Goal: Task Accomplishment & Management: Manage account settings

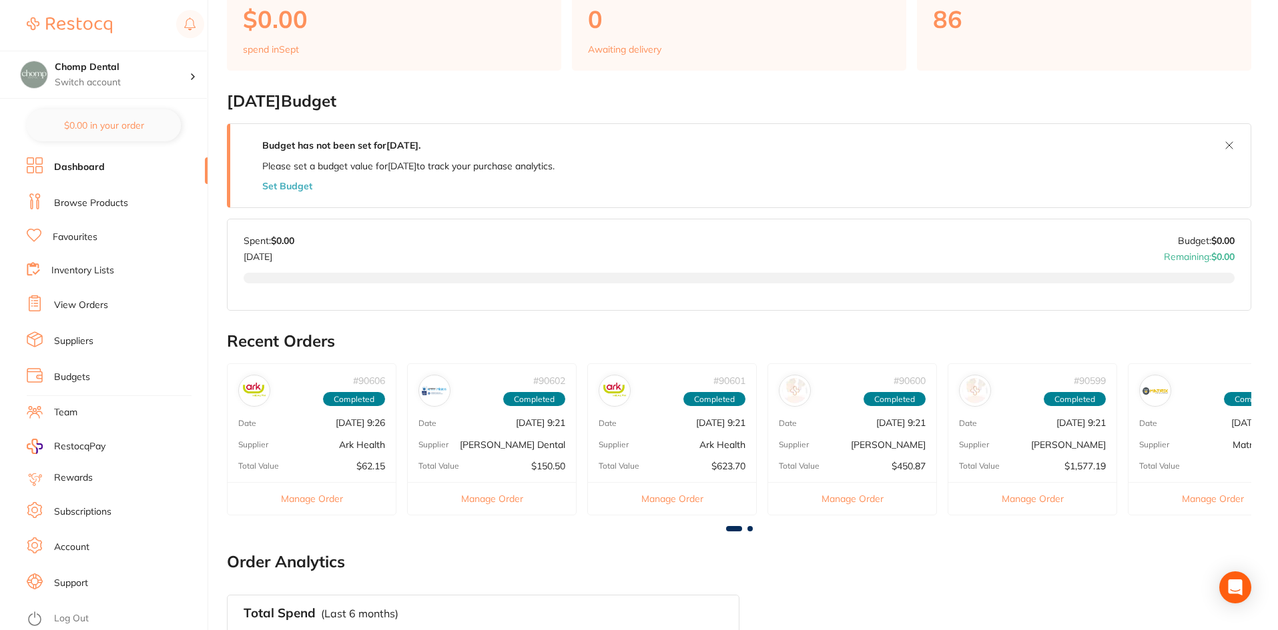
scroll to position [133, 0]
click at [115, 508] on li "Subscriptions" at bounding box center [117, 512] width 181 height 20
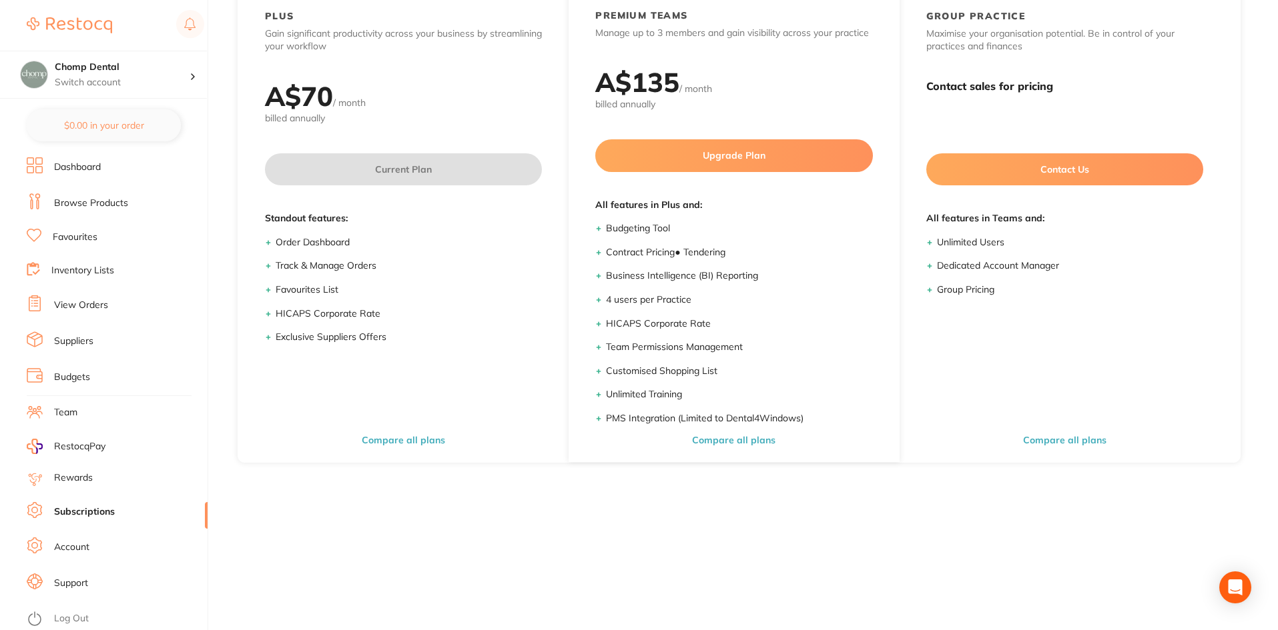
scroll to position [179, 0]
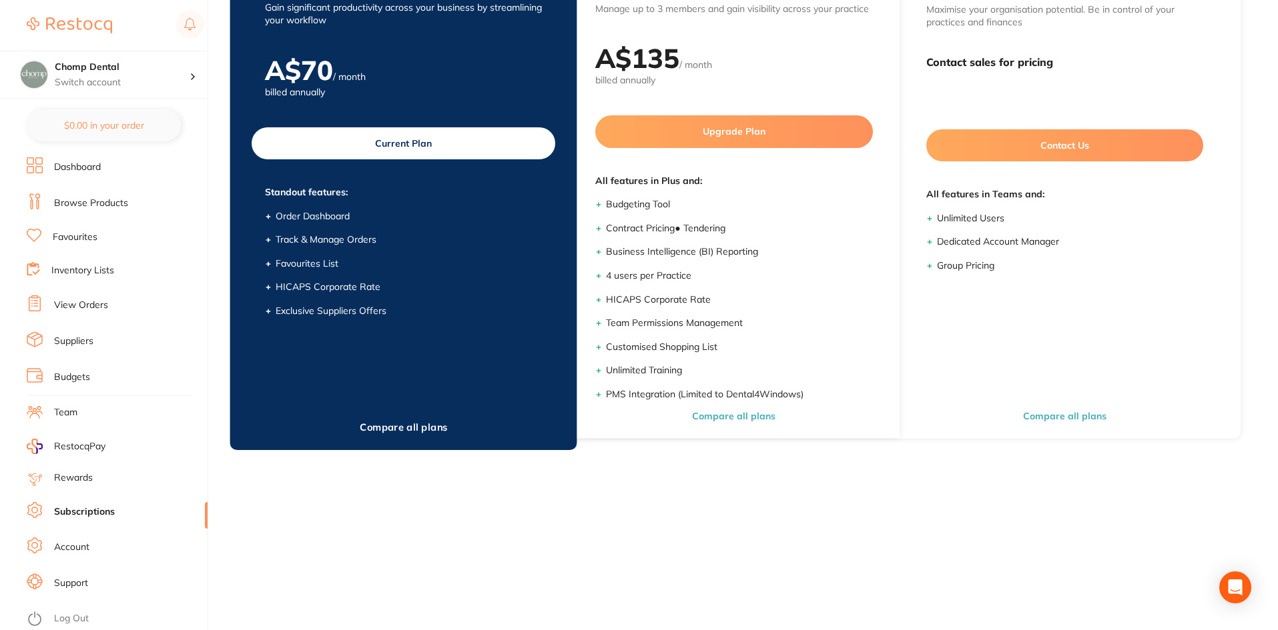
click at [426, 422] on button "Compare all plans" at bounding box center [404, 427] width 96 height 13
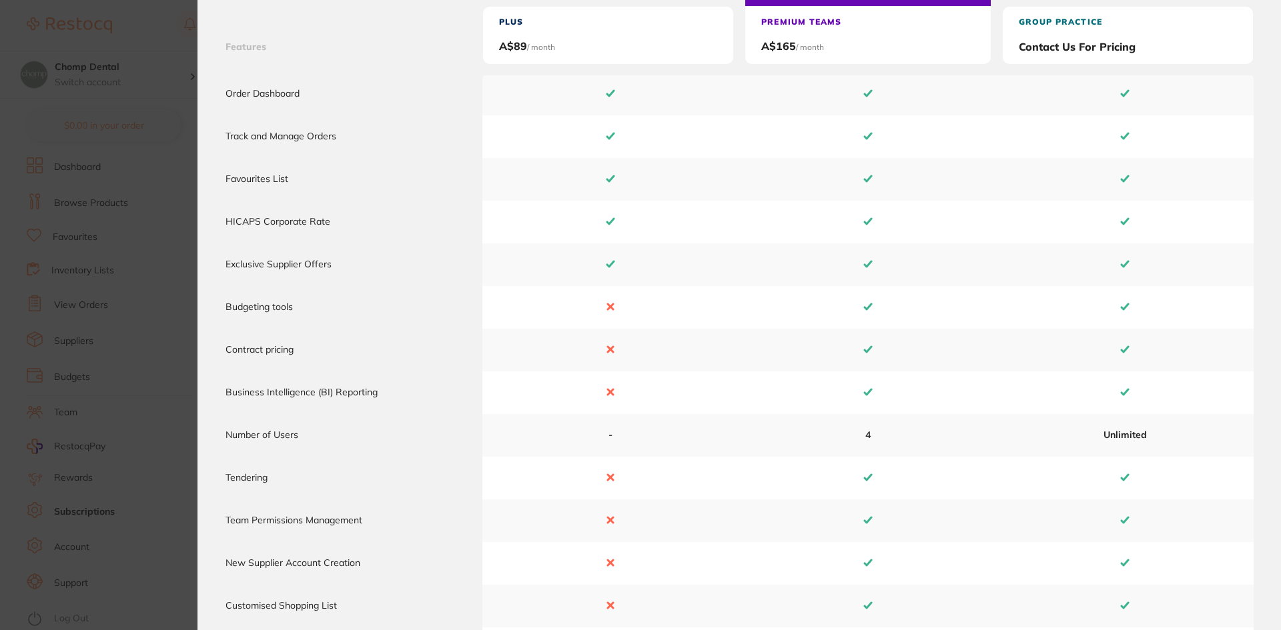
scroll to position [0, 0]
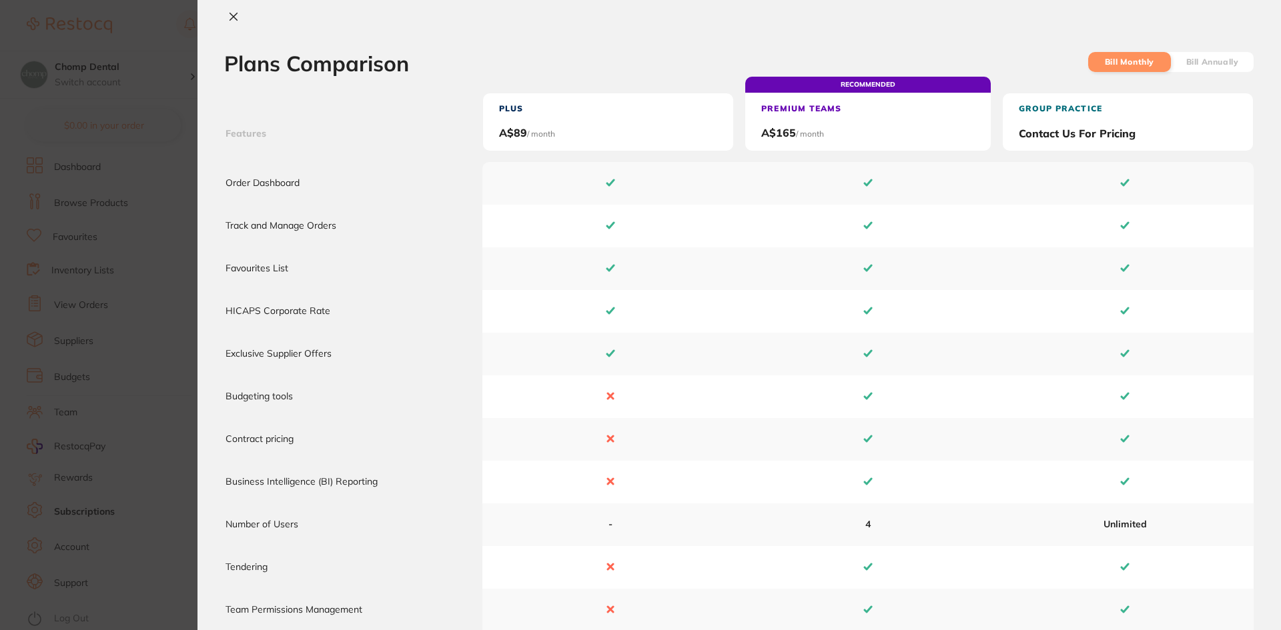
click at [157, 476] on section "Plans Comparison Bill Monthly Bill Annually Features Plus A$ 89 / month RECOMME…" at bounding box center [640, 315] width 1281 height 630
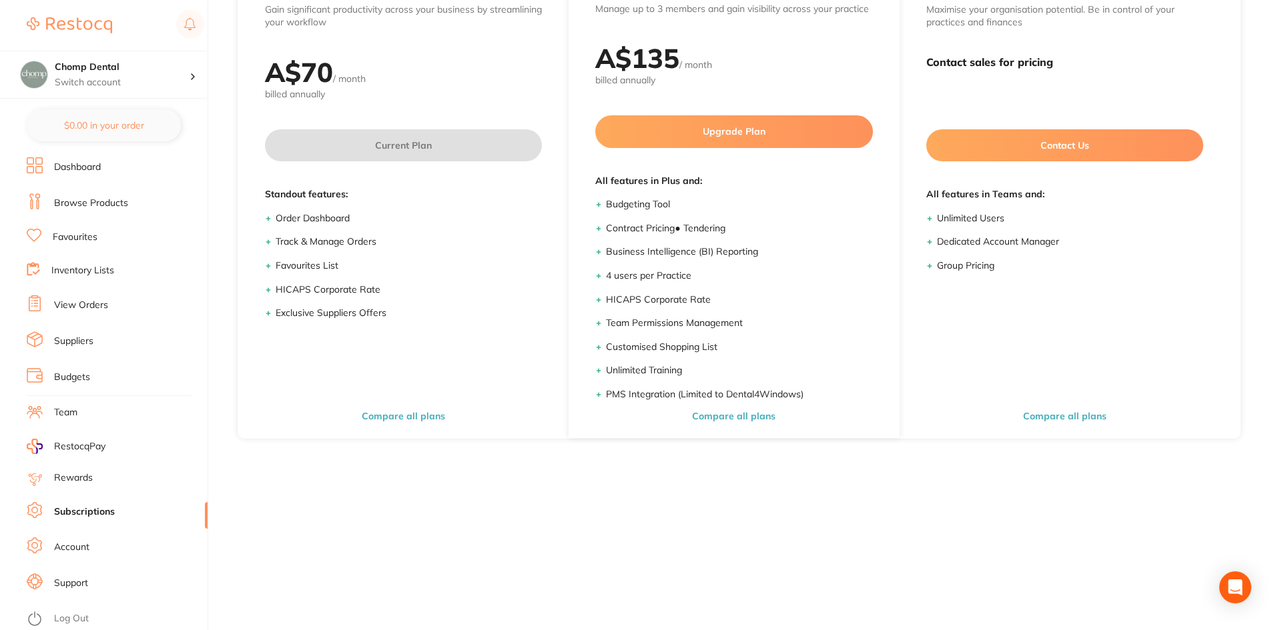
click at [75, 545] on link "Account" at bounding box center [71, 547] width 35 height 13
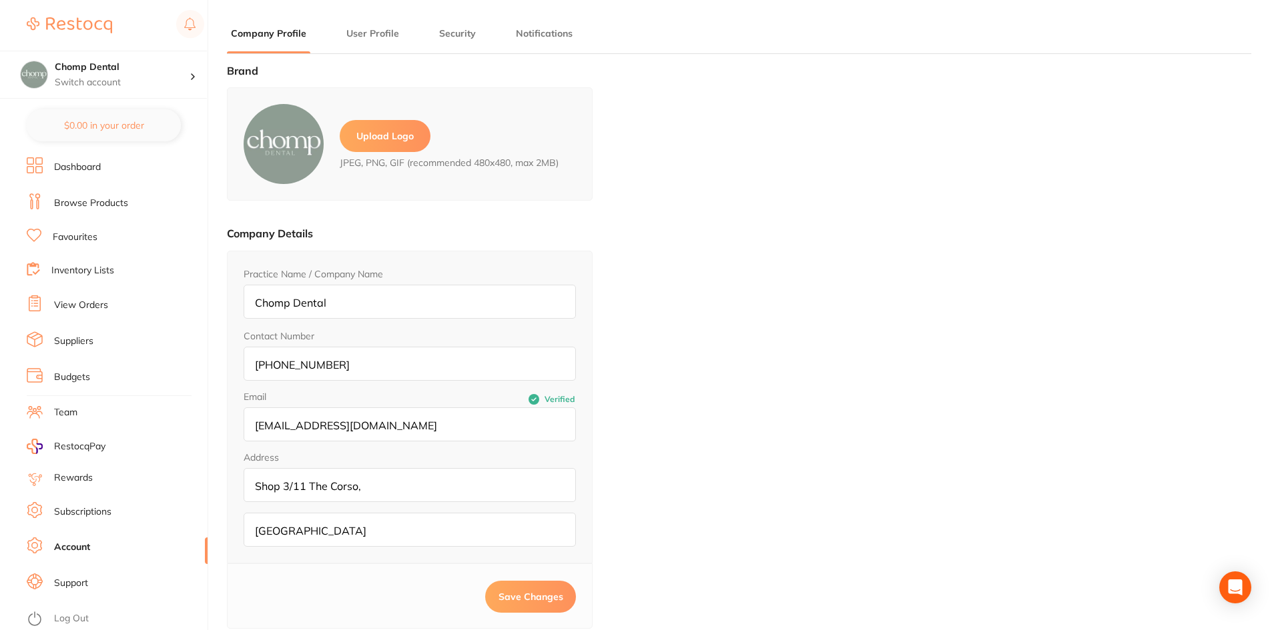
type input "[PERSON_NAME]"
type input "Ma"
type input "[EMAIL_ADDRESS][DOMAIN_NAME]"
click at [387, 33] on button "User Profile" at bounding box center [372, 33] width 61 height 13
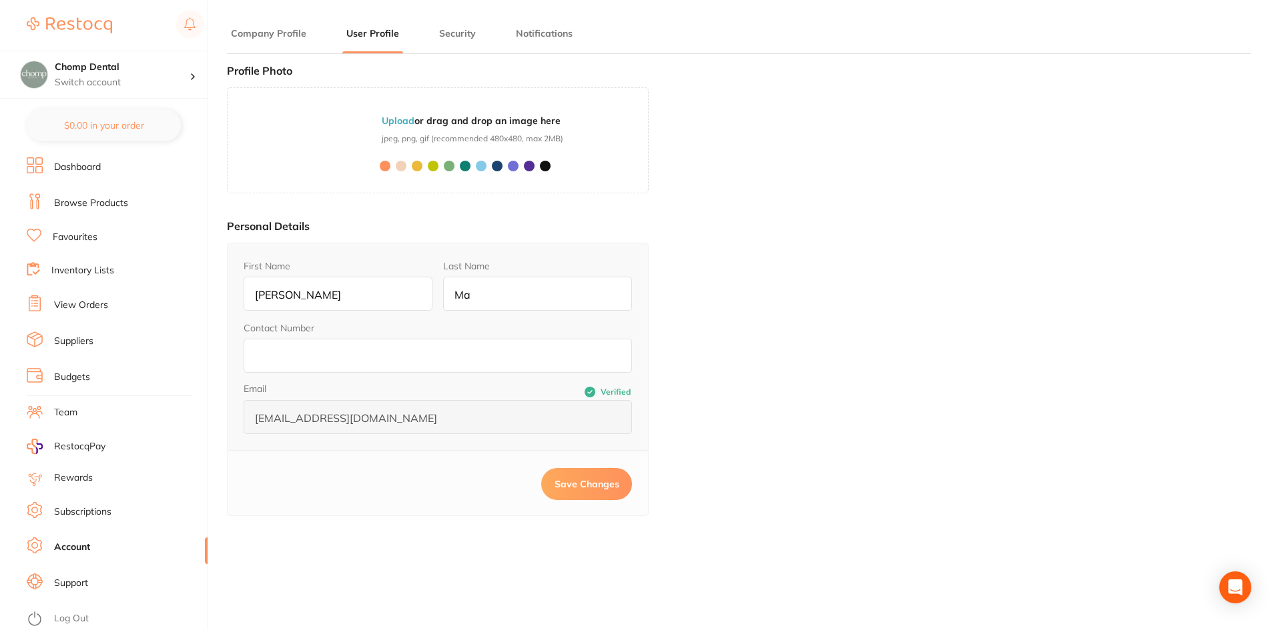
click at [464, 27] on button "Security" at bounding box center [457, 33] width 45 height 13
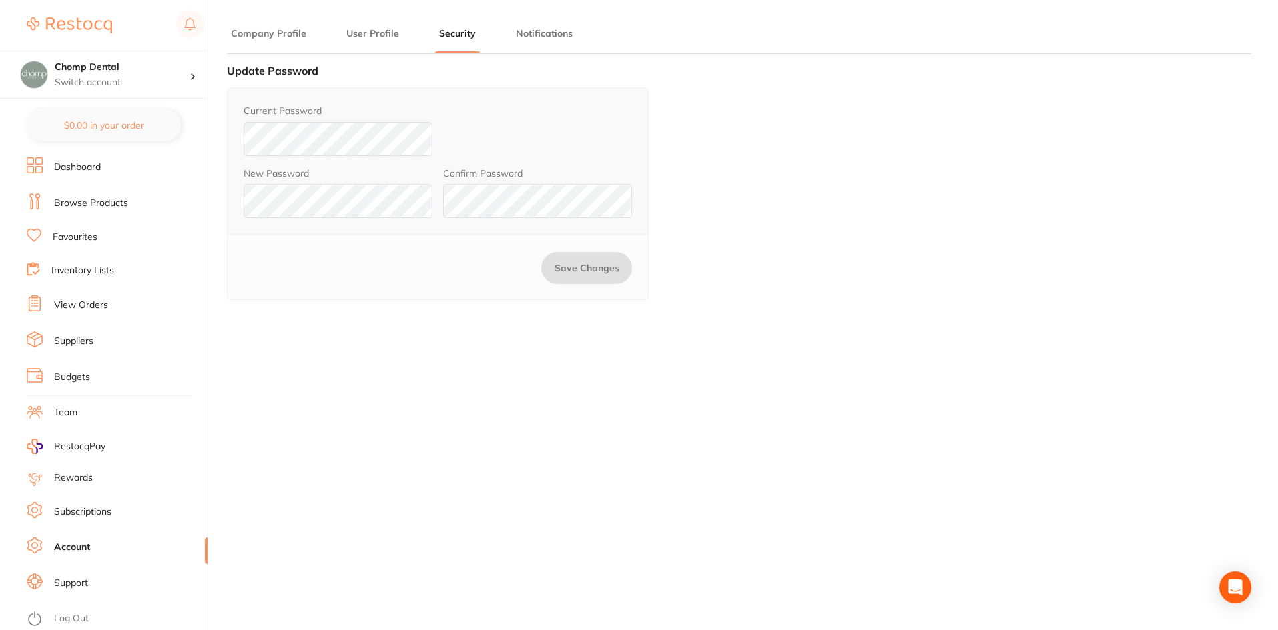
click at [526, 27] on button "Notifications" at bounding box center [544, 33] width 65 height 13
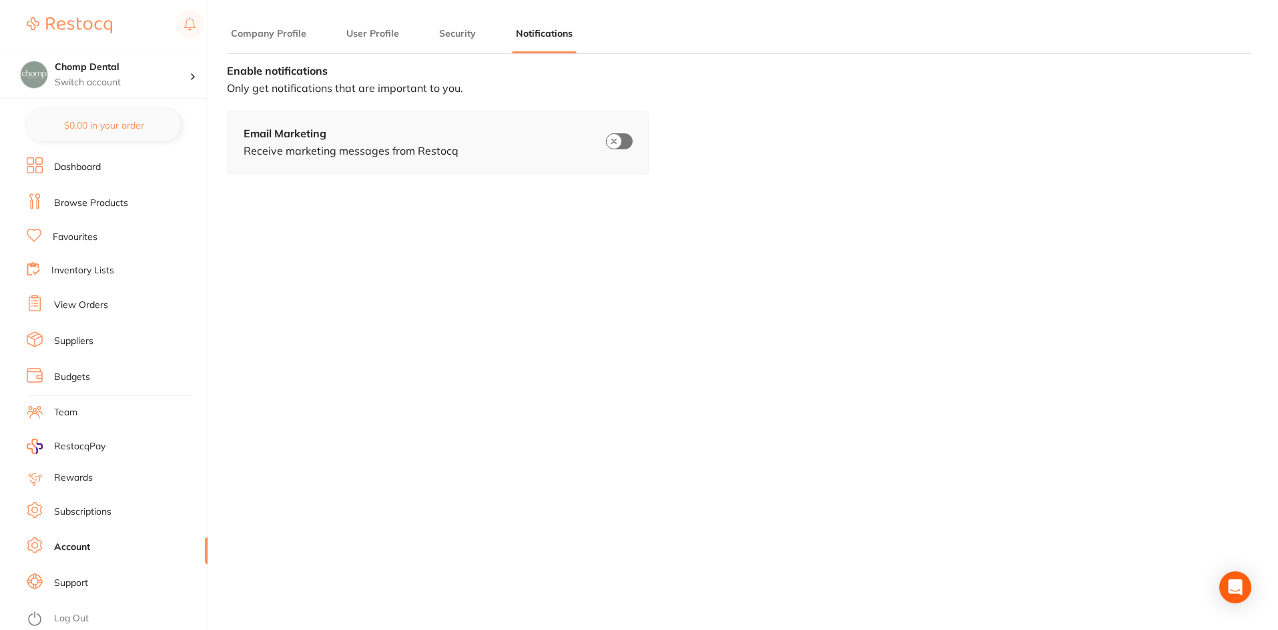
click at [79, 474] on link "Rewards" at bounding box center [73, 478] width 39 height 13
click at [128, 203] on li "Browse Products" at bounding box center [117, 203] width 181 height 20
